Goal: Information Seeking & Learning: Learn about a topic

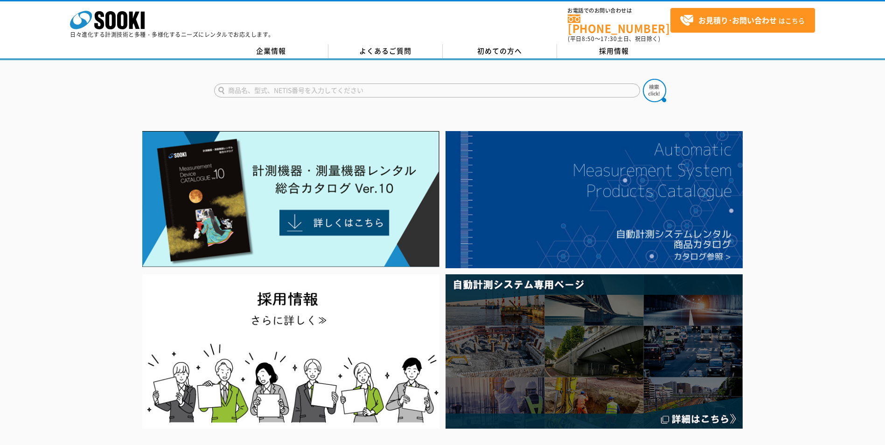
click at [282, 85] on input "text" at bounding box center [427, 90] width 426 height 14
type input "マイクロメーター"
click at [643, 79] on button at bounding box center [654, 90] width 23 height 23
click at [285, 44] on link "企業情報" at bounding box center [271, 51] width 114 height 14
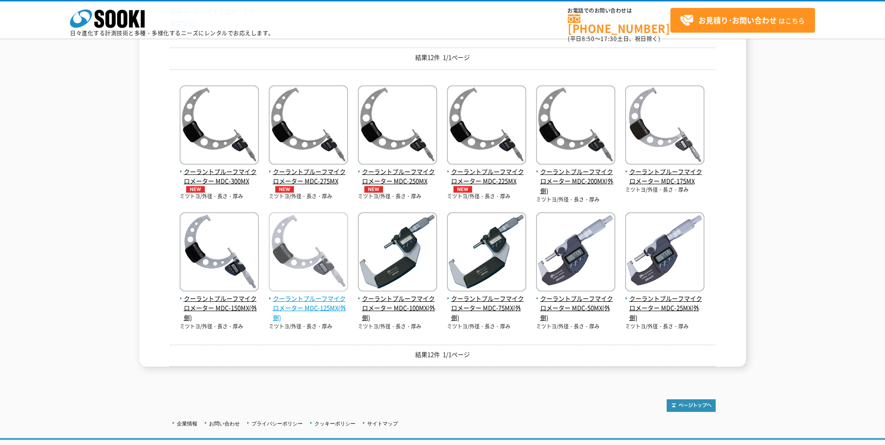
scroll to position [140, 0]
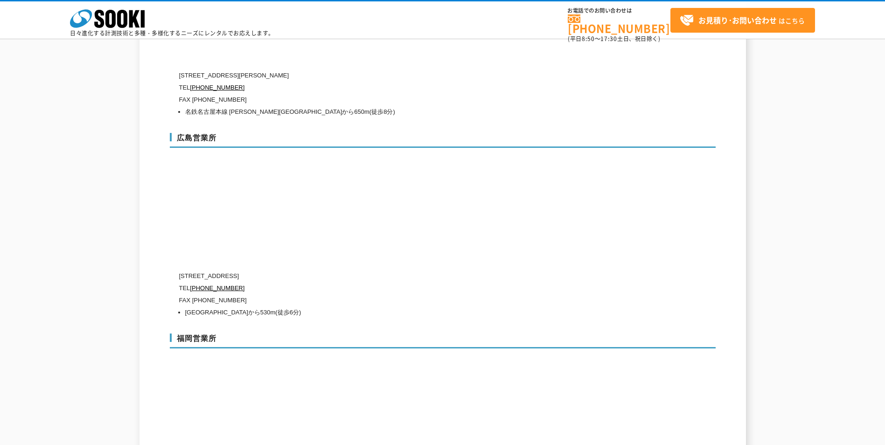
scroll to position [3405, 0]
